Goal: Information Seeking & Learning: Check status

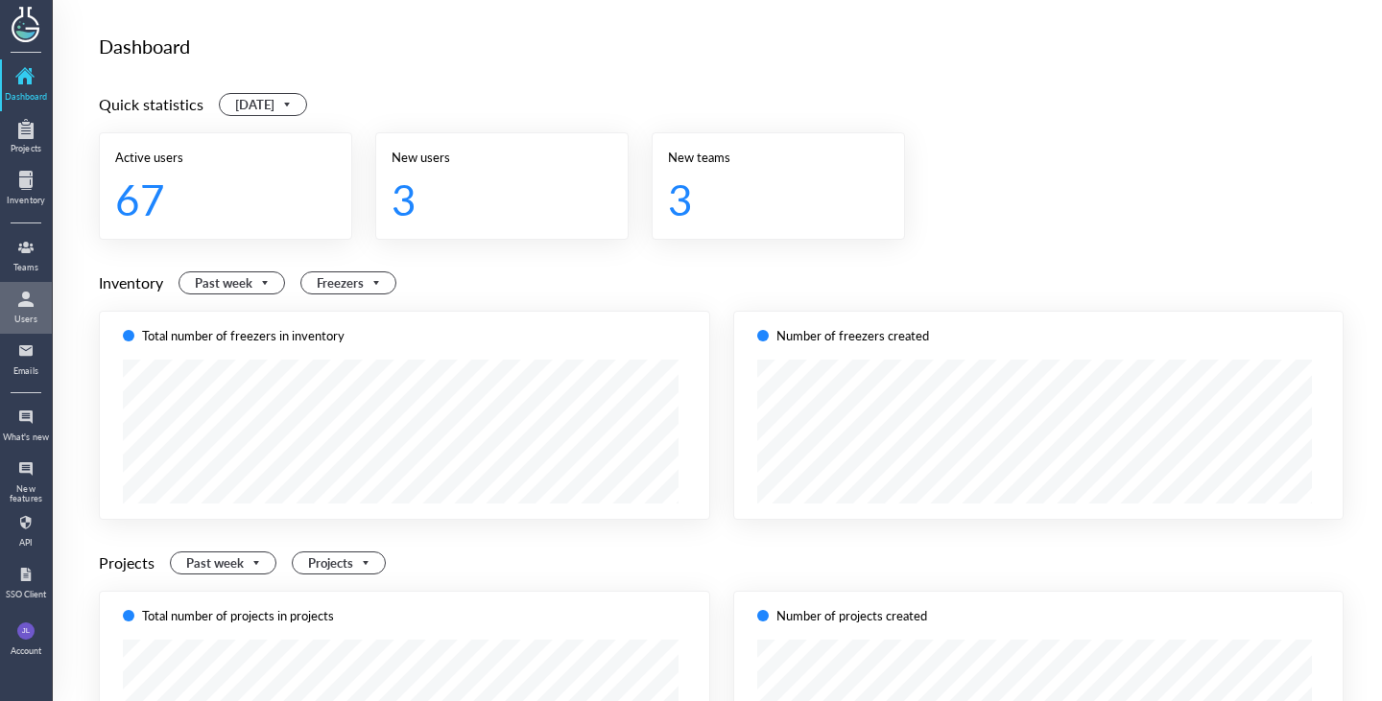
click at [28, 306] on div at bounding box center [26, 299] width 31 height 31
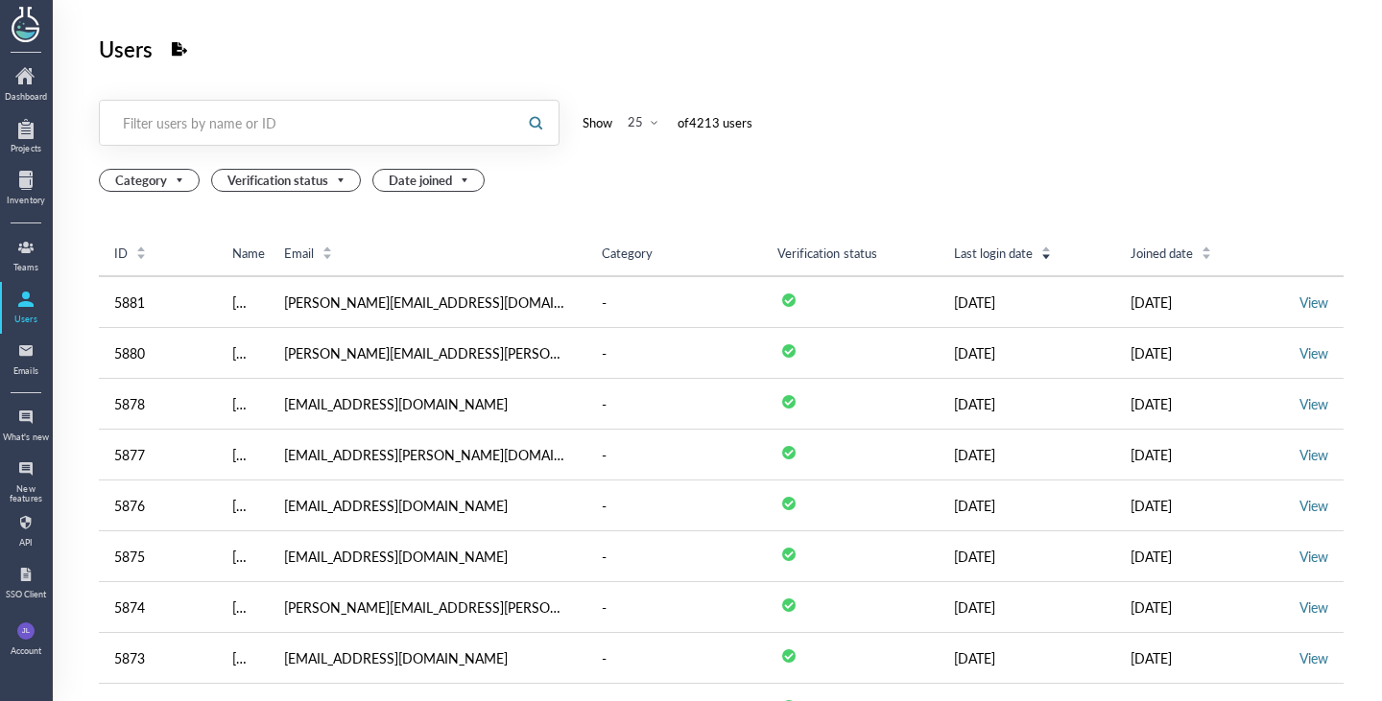
click at [277, 121] on div "Filter users by name or ID" at bounding box center [307, 122] width 369 height 19
type input "aro"
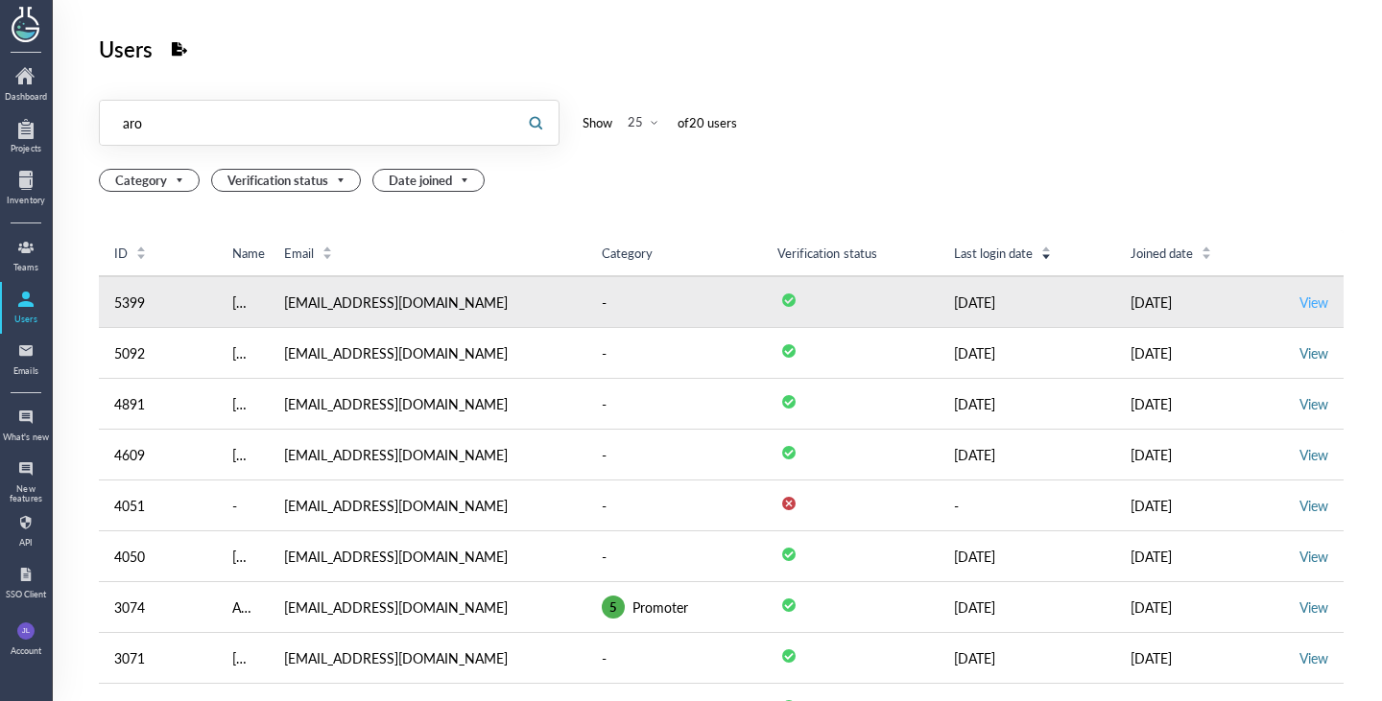
click at [1308, 303] on link "View" at bounding box center [1313, 302] width 29 height 19
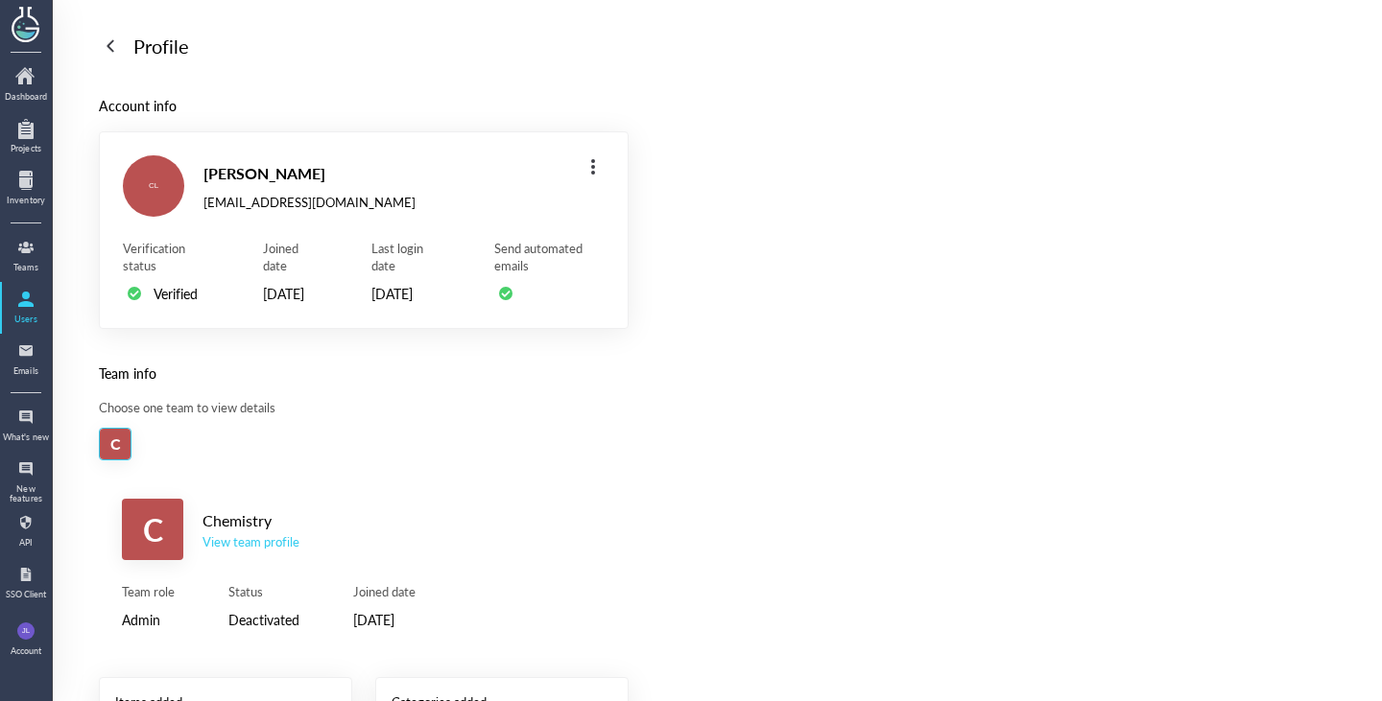
click at [112, 45] on div at bounding box center [110, 46] width 31 height 31
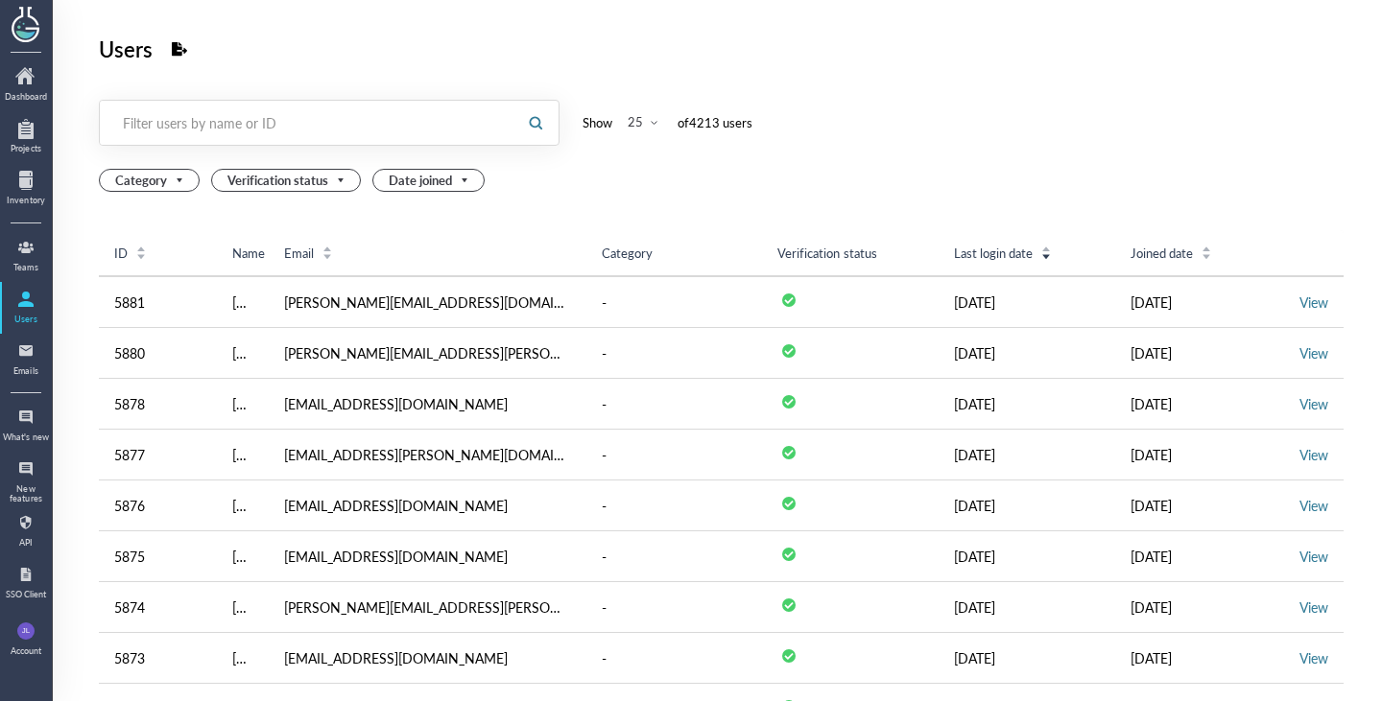
click at [347, 130] on div "Filter users by name or ID" at bounding box center [307, 122] width 369 height 19
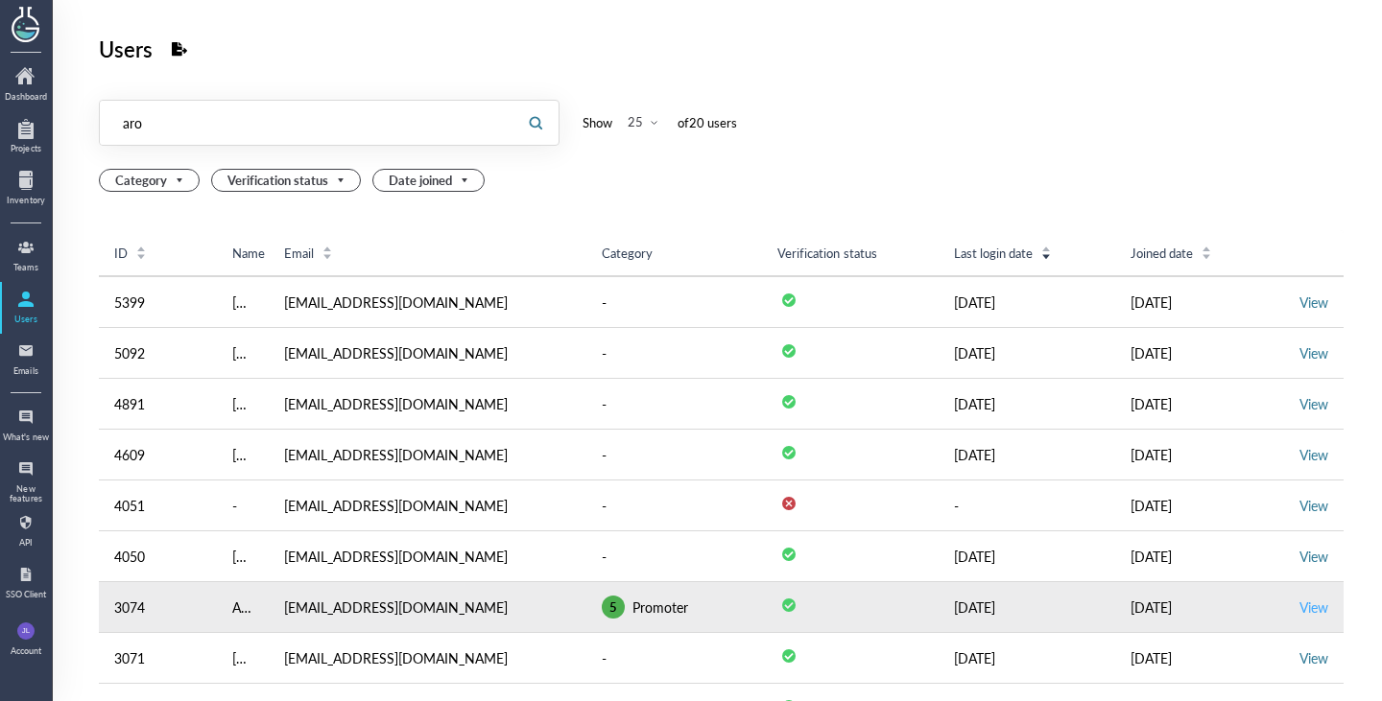
type input "aro"
click at [1299, 601] on link "View" at bounding box center [1313, 607] width 29 height 19
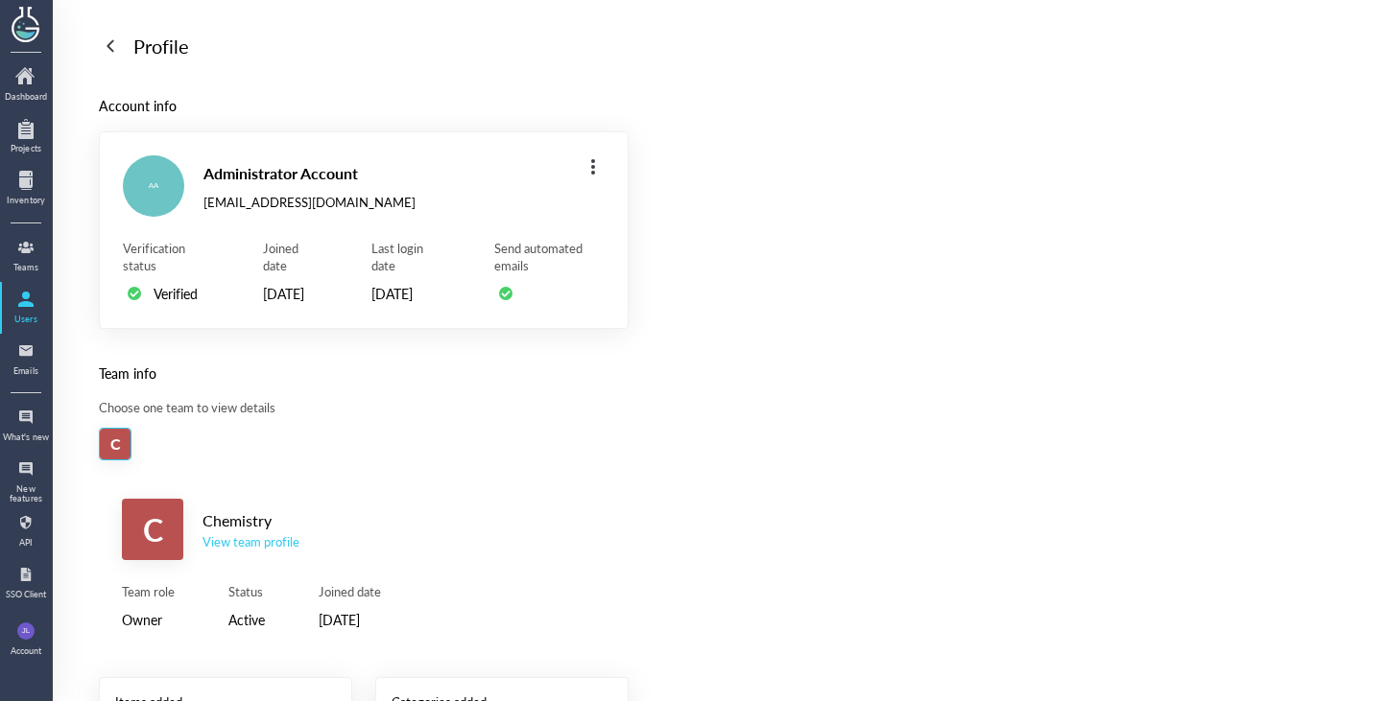
click at [252, 551] on div "View team profile" at bounding box center [250, 541] width 97 height 17
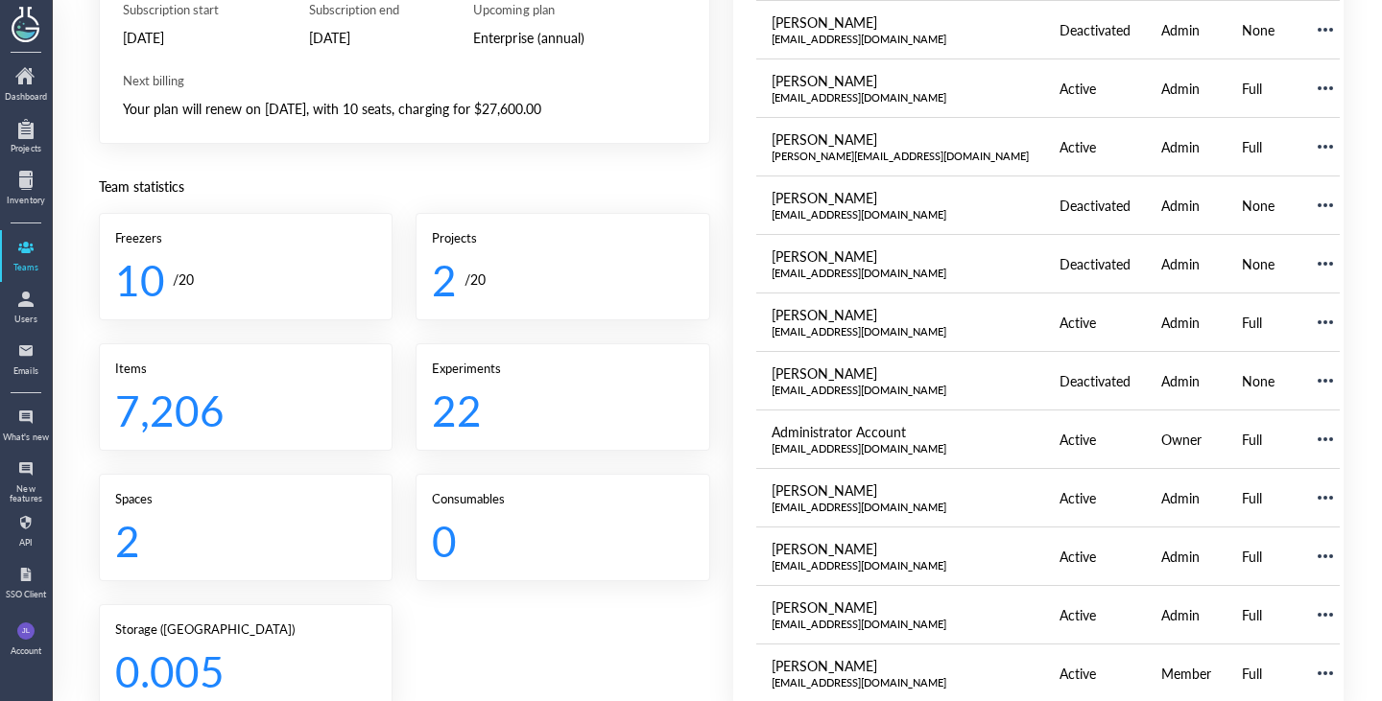
scroll to position [235, 0]
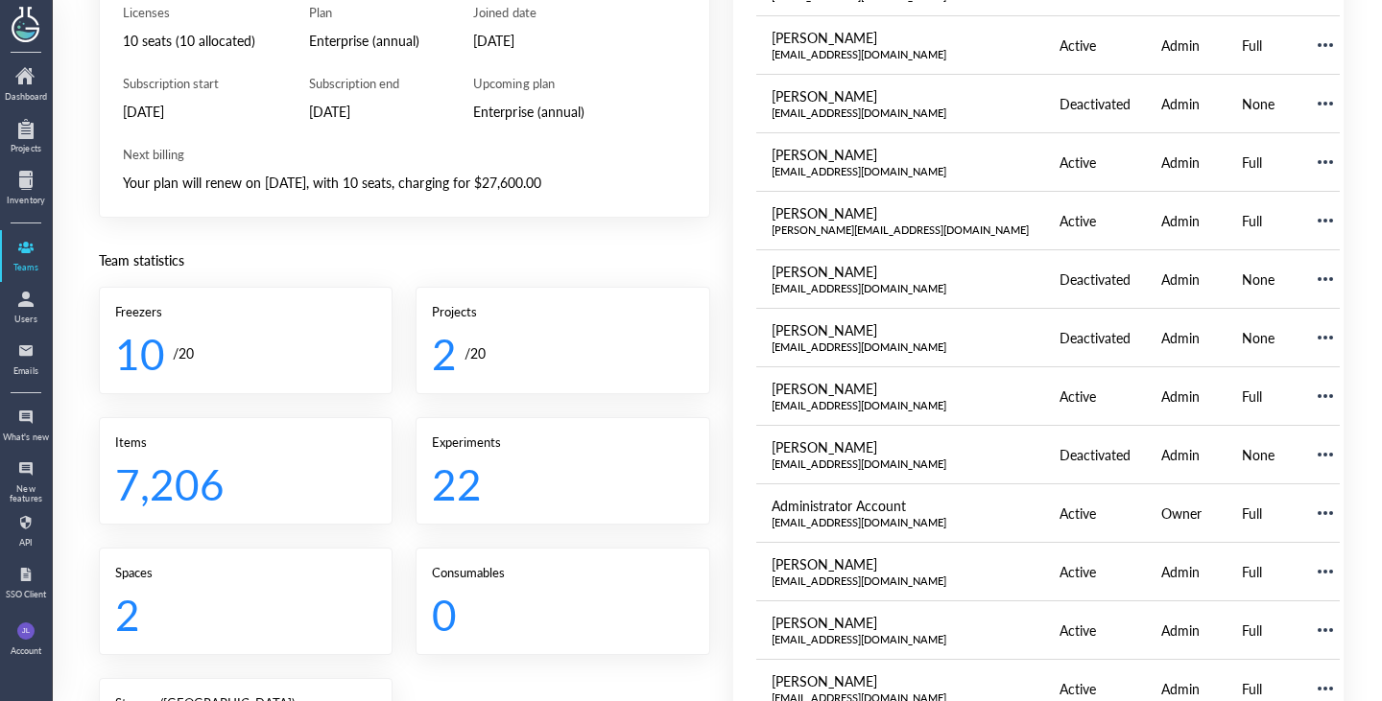
click at [611, 489] on div "22" at bounding box center [555, 484] width 246 height 50
click at [640, 348] on div "2 / 20" at bounding box center [558, 353] width 253 height 50
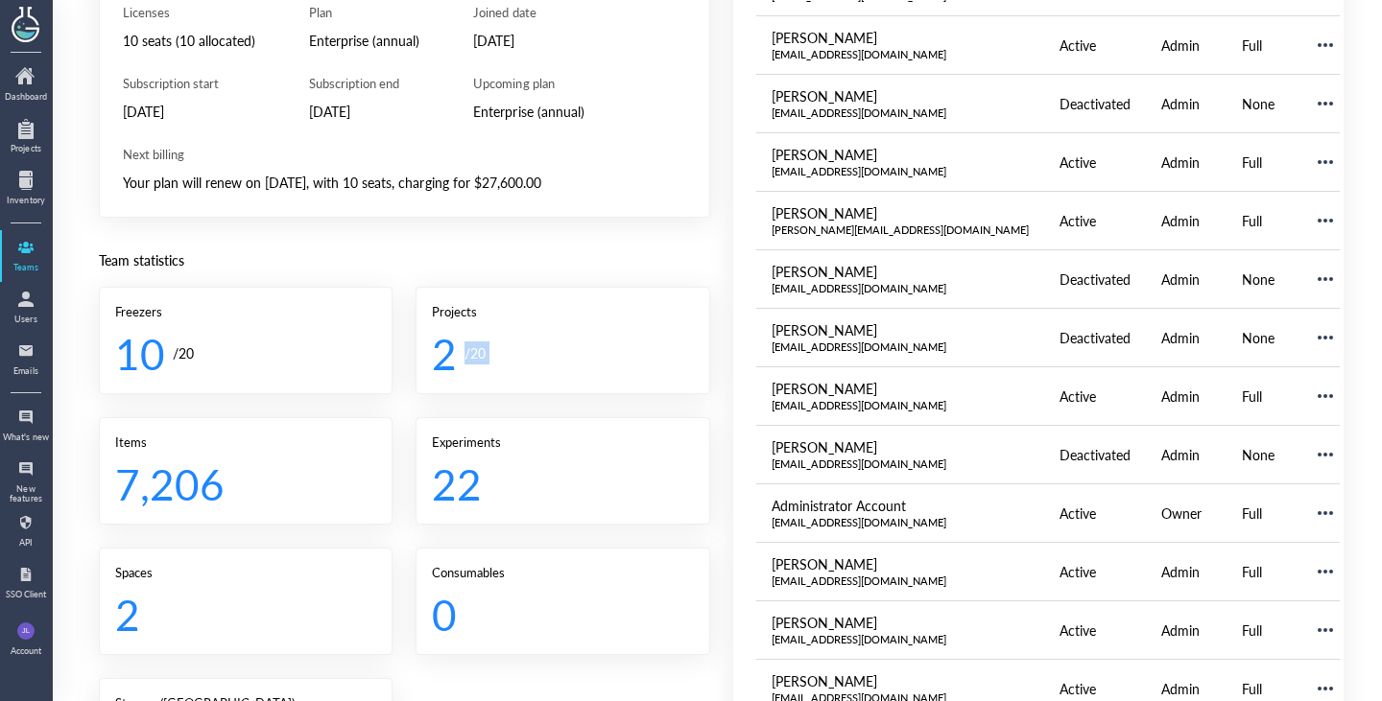
click at [640, 348] on div "2 / 20" at bounding box center [558, 353] width 253 height 50
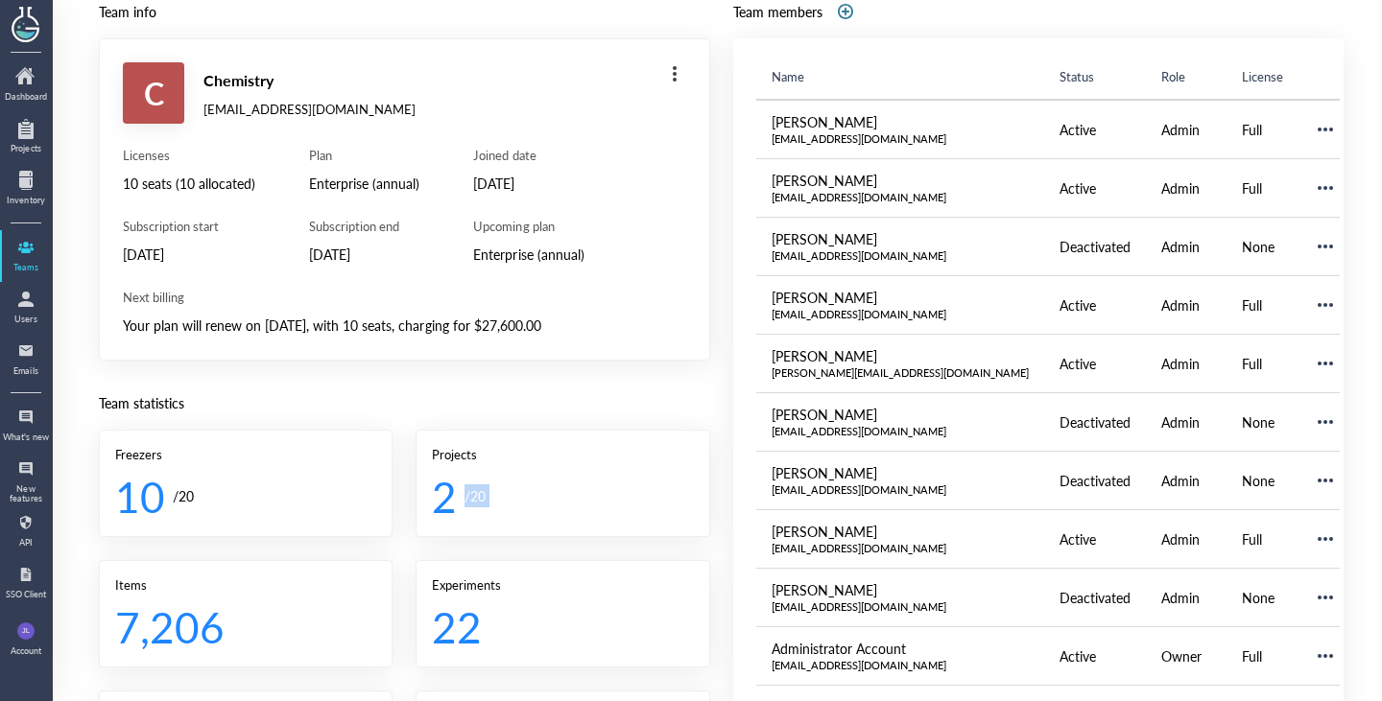
scroll to position [91, 0]
click at [640, 348] on div "C Chemistry [EMAIL_ADDRESS][DOMAIN_NAME] Licenses 10 seats (10 allocated) Subsc…" at bounding box center [404, 200] width 611 height 322
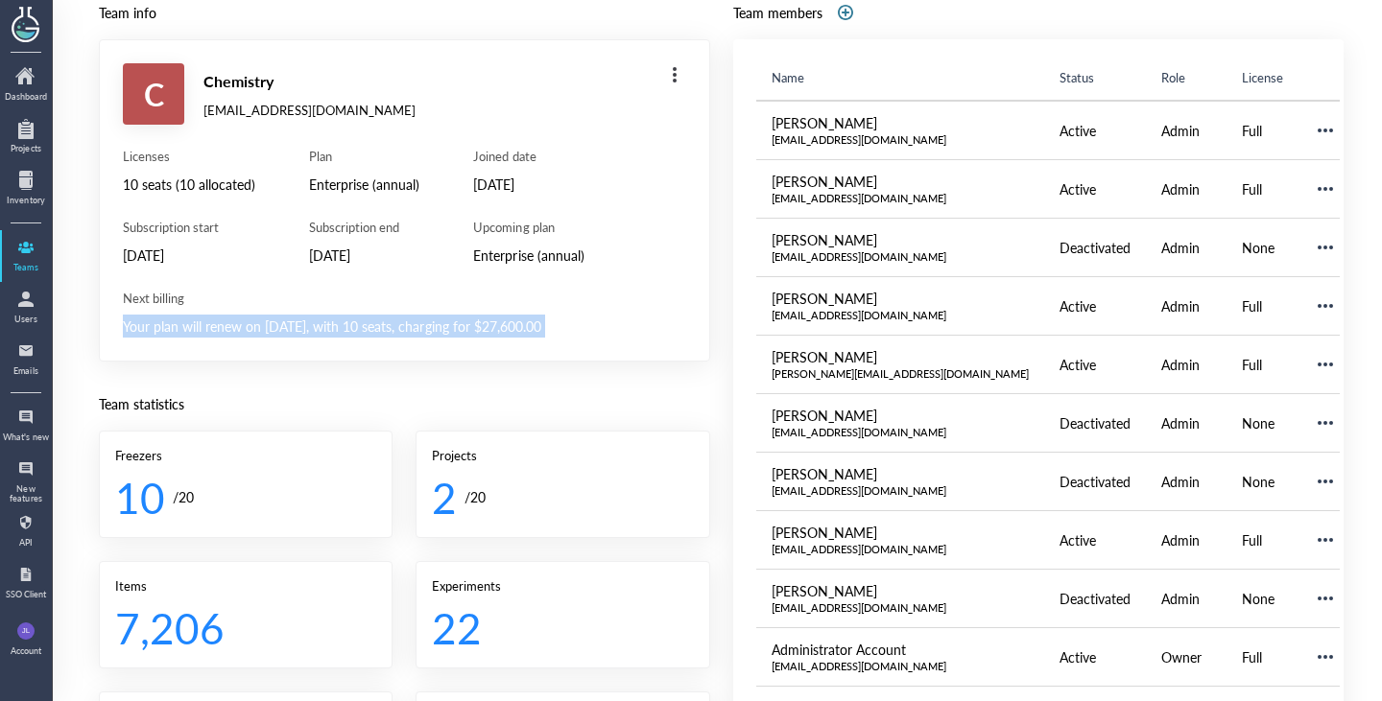
click at [640, 348] on div "C Chemistry [EMAIL_ADDRESS][DOMAIN_NAME] Licenses 10 seats (10 allocated) Subsc…" at bounding box center [404, 200] width 611 height 322
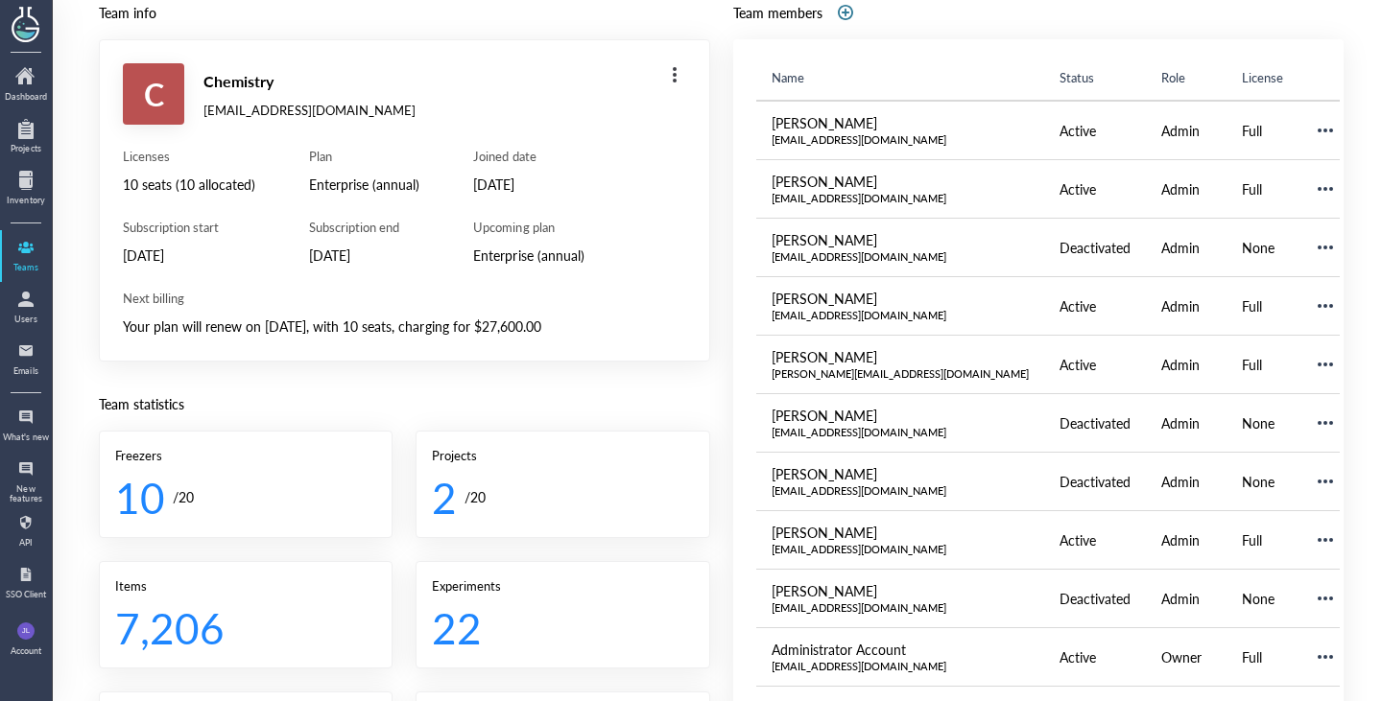
click at [618, 253] on div "Licenses 10 seats (10 allocated) Subscription start [DATE] Plan Enterprise (ann…" at bounding box center [404, 207] width 563 height 119
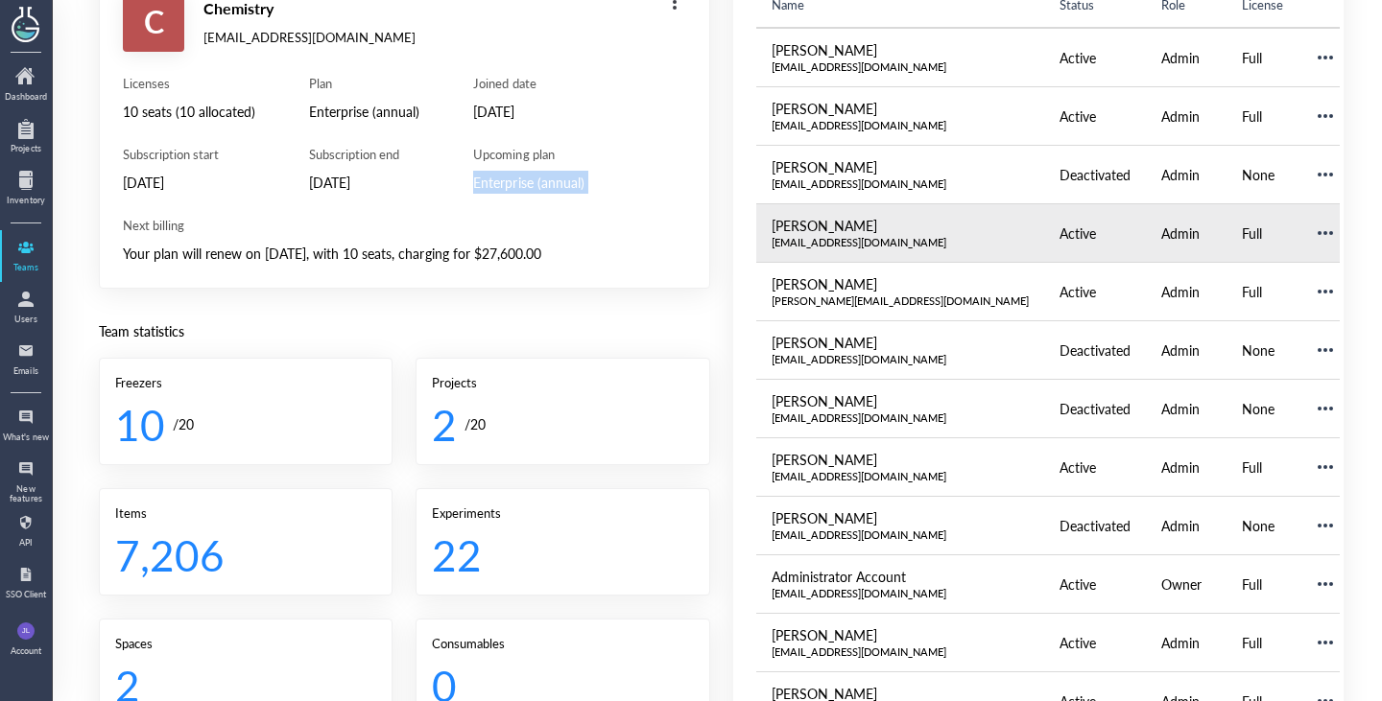
scroll to position [164, 0]
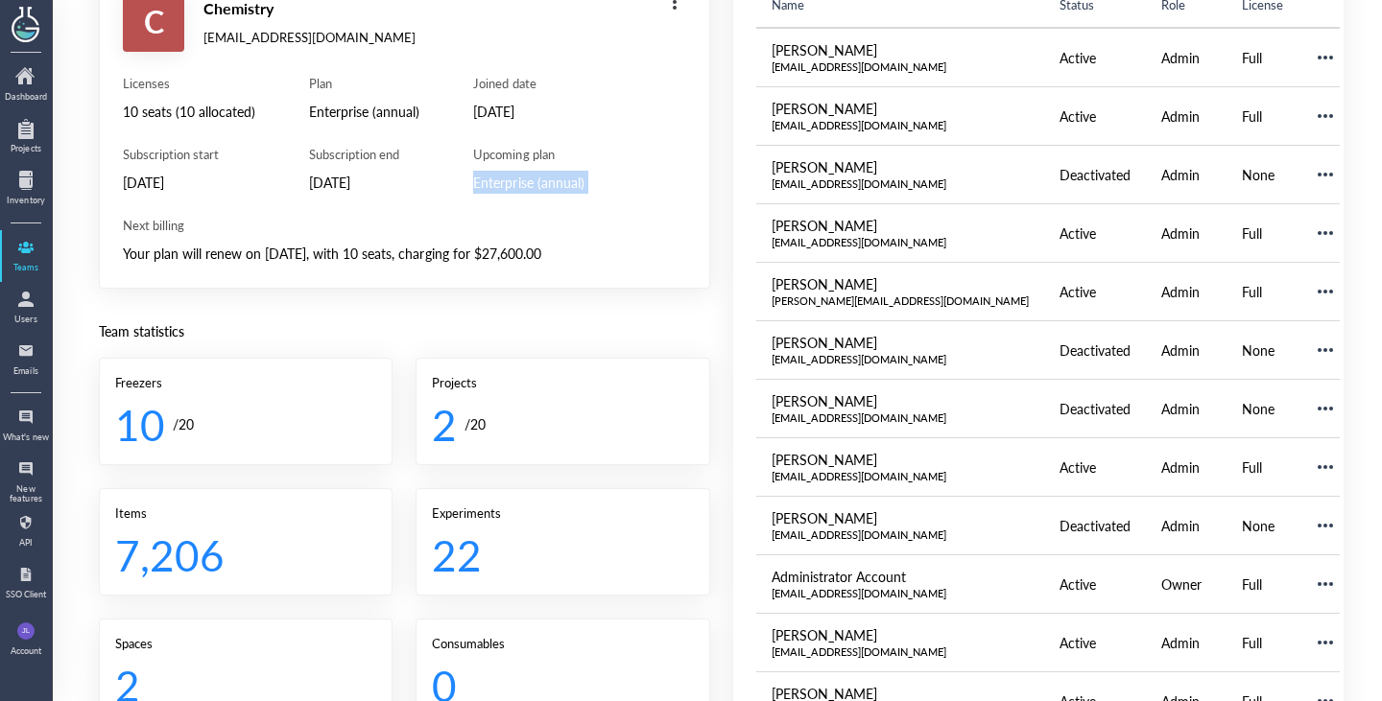
click at [724, 167] on div "Team info C Chemistry [EMAIL_ADDRESS][DOMAIN_NAME] Licenses 10 seats (10 alloca…" at bounding box center [721, 392] width 1244 height 929
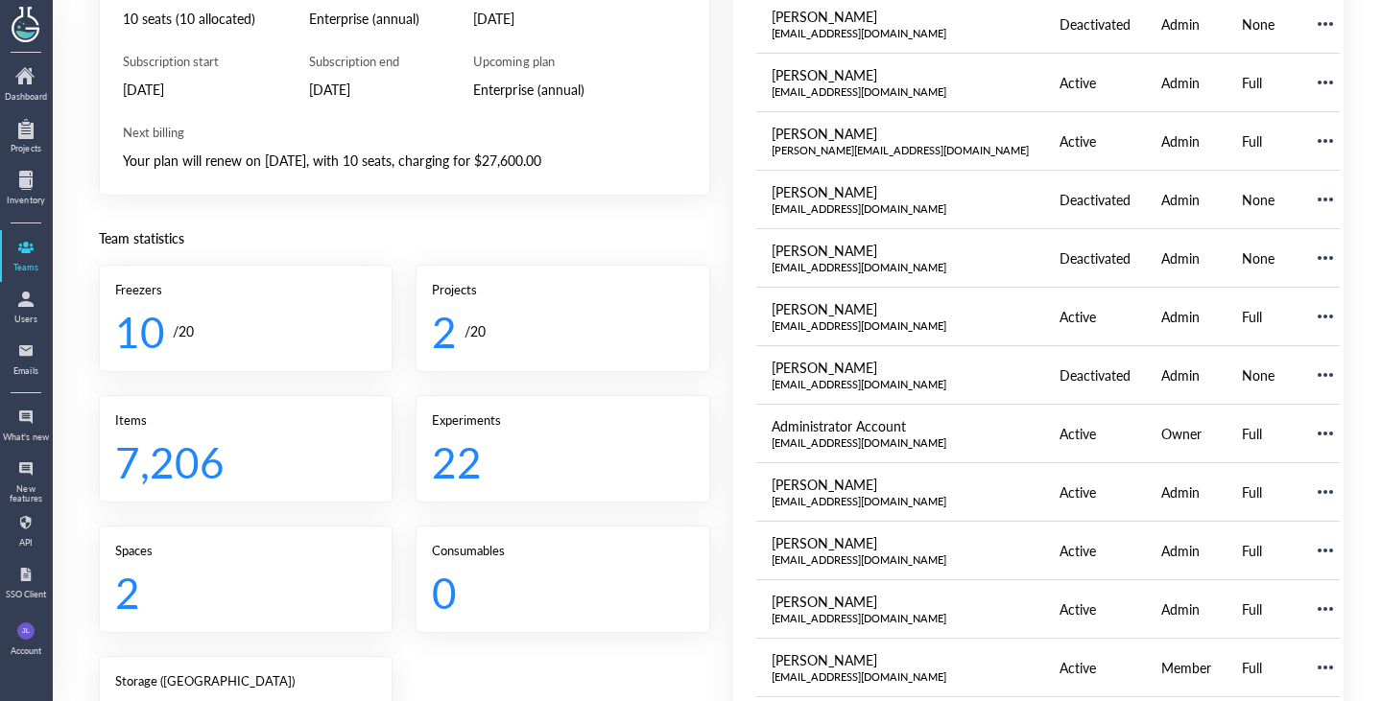
scroll to position [167, 0]
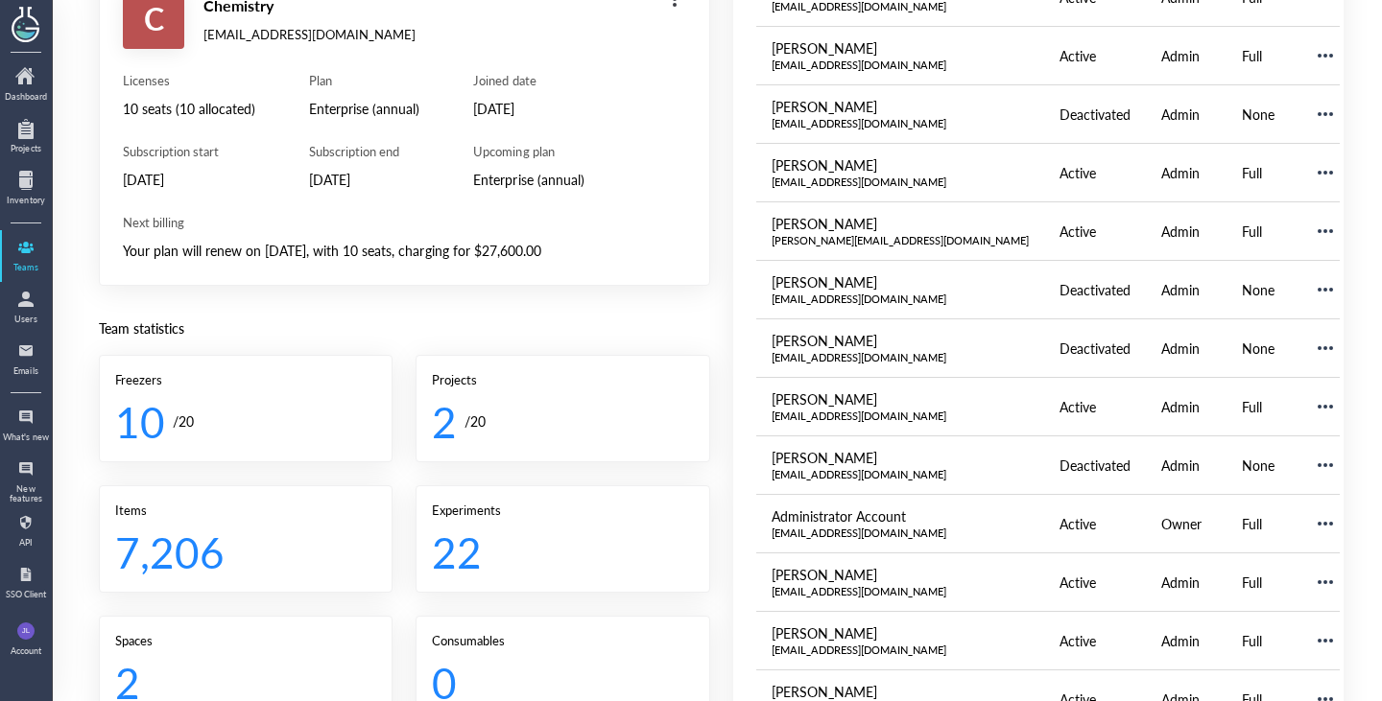
click at [333, 252] on div "Your plan will renew on [DATE], with 10 seats, charging for $27,600.00" at bounding box center [404, 250] width 563 height 23
drag, startPoint x: 333, startPoint y: 252, endPoint x: 274, endPoint y: 249, distance: 58.6
click at [274, 249] on div "Your plan will renew on [DATE], with 10 seats, charging for $27,600.00" at bounding box center [404, 250] width 563 height 23
copy div "[DATE]"
click at [597, 198] on div "Licenses 10 seats (10 allocated) Subscription start [DATE] Plan Enterprise (ann…" at bounding box center [404, 167] width 563 height 190
